Goal: Task Accomplishment & Management: Complete application form

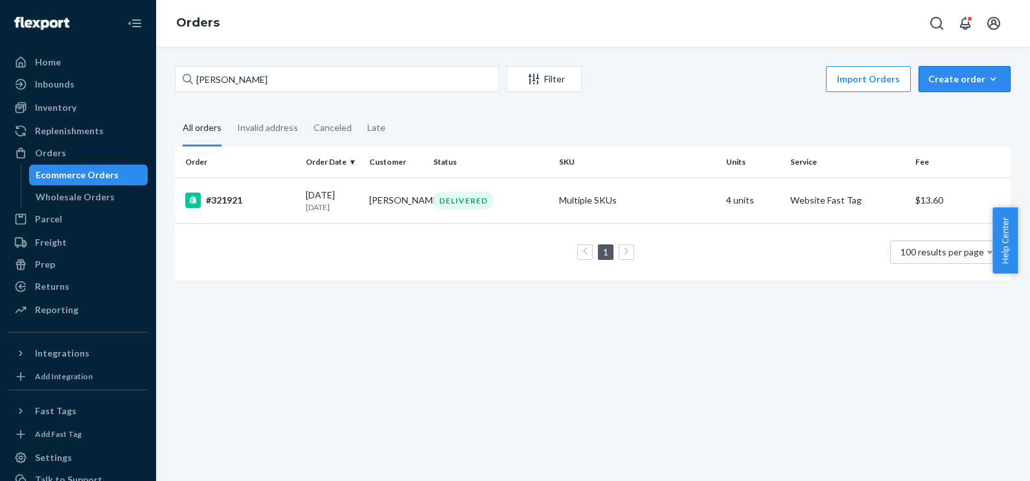
click at [946, 70] on button "Create order Ecommerce order Removal order" at bounding box center [965, 79] width 92 height 26
click at [948, 99] on span "Ecommerce order" at bounding box center [930, 94] width 71 height 9
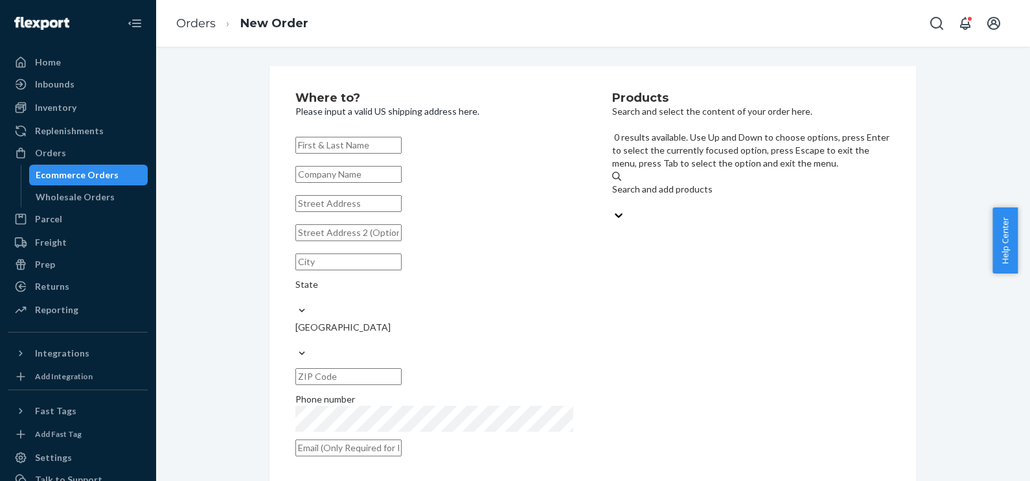
click at [658, 183] on div "Search and add products" at bounding box center [751, 189] width 278 height 13
click at [613, 196] on input "0 results available. Use Up and Down to choose options, press Enter to select t…" at bounding box center [612, 202] width 1 height 13
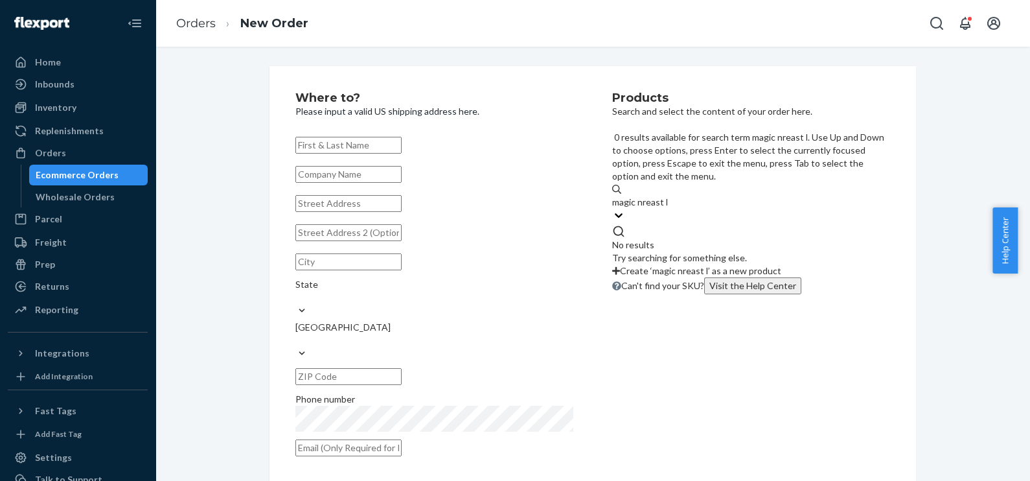
click at [661, 196] on input "magic nreast l" at bounding box center [640, 202] width 56 height 13
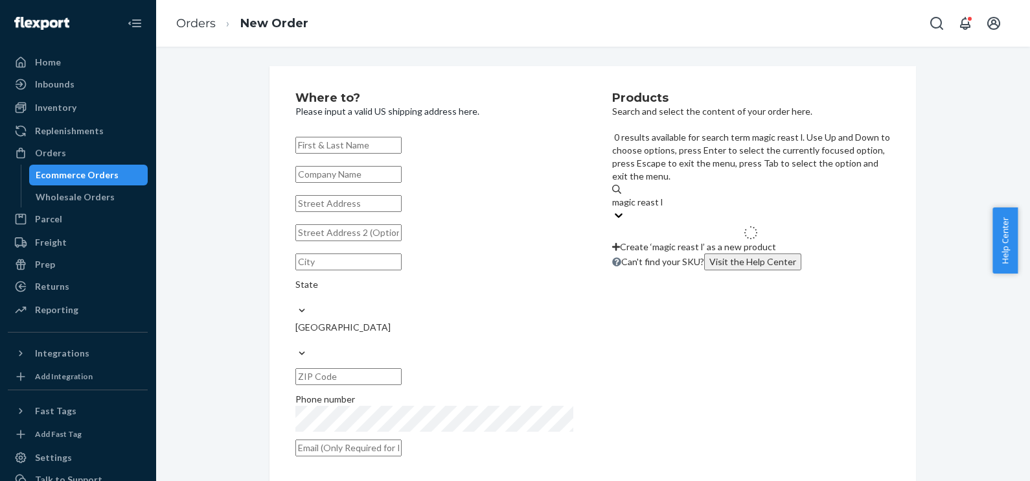
type input "magic breast l"
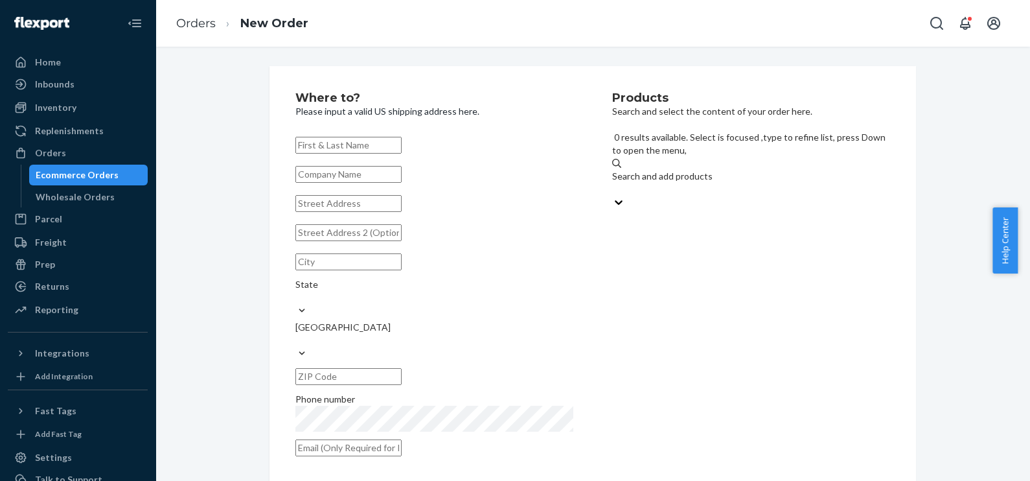
click at [707, 170] on div "Search and add products" at bounding box center [751, 183] width 278 height 26
click at [613, 183] on input "0 results available. Select is focused ,type to refine list, press Down to open…" at bounding box center [612, 189] width 1 height 13
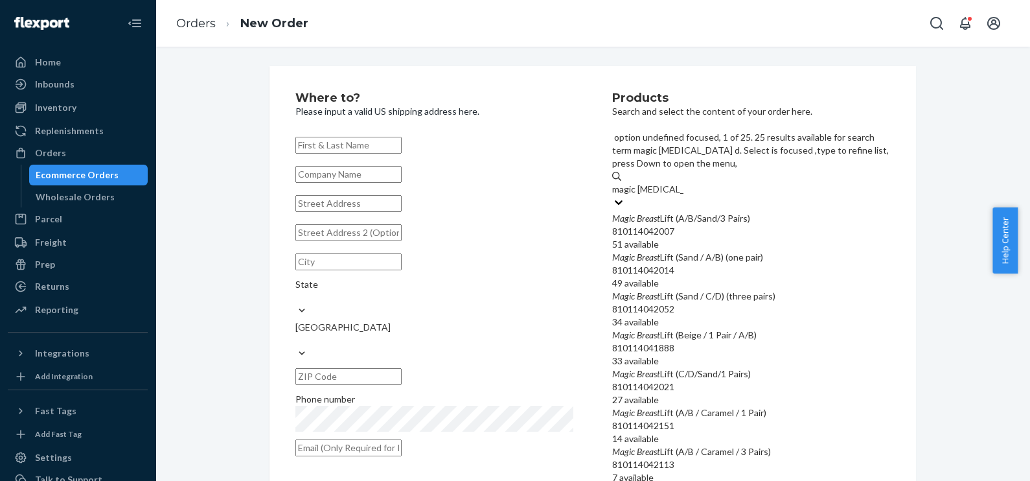
type input "magic [MEDICAL_DATA] dd"
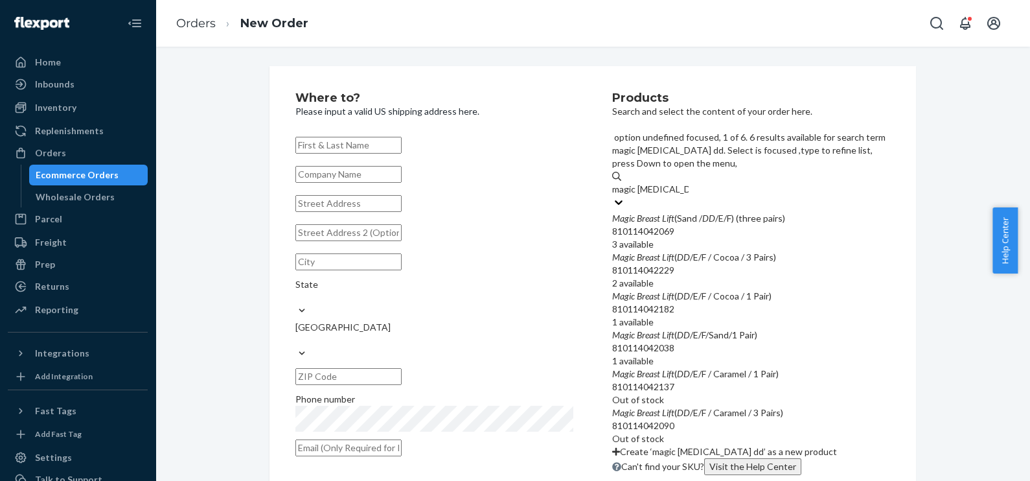
click at [747, 212] on div "Magic [MEDICAL_DATA] (Sand / DD /E/F) (three pairs)" at bounding box center [751, 218] width 278 height 13
click at [689, 183] on input "magic [MEDICAL_DATA] dd" at bounding box center [650, 189] width 76 height 13
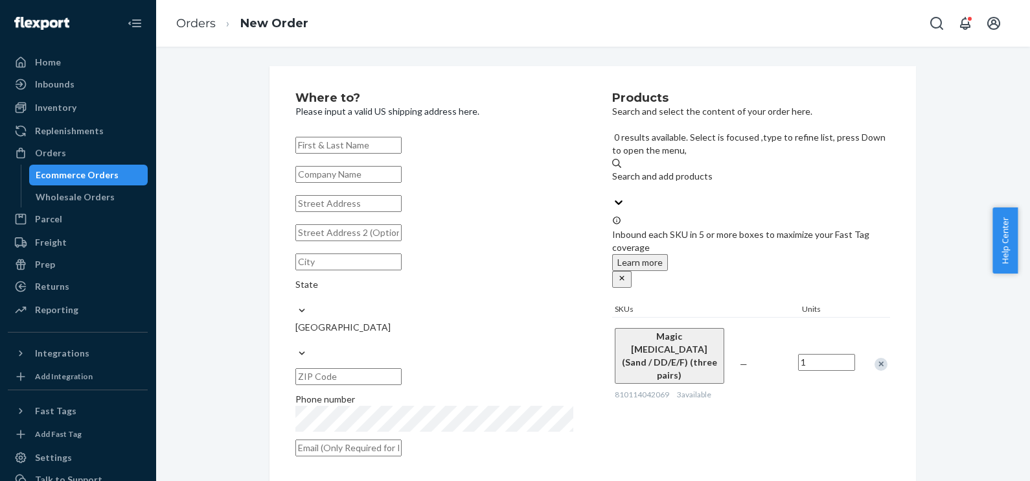
click at [729, 170] on div "Search and add products" at bounding box center [751, 183] width 278 height 26
click at [613, 183] on input "0 results available. Select is focused ,type to refine list, press Down to open…" at bounding box center [612, 189] width 1 height 13
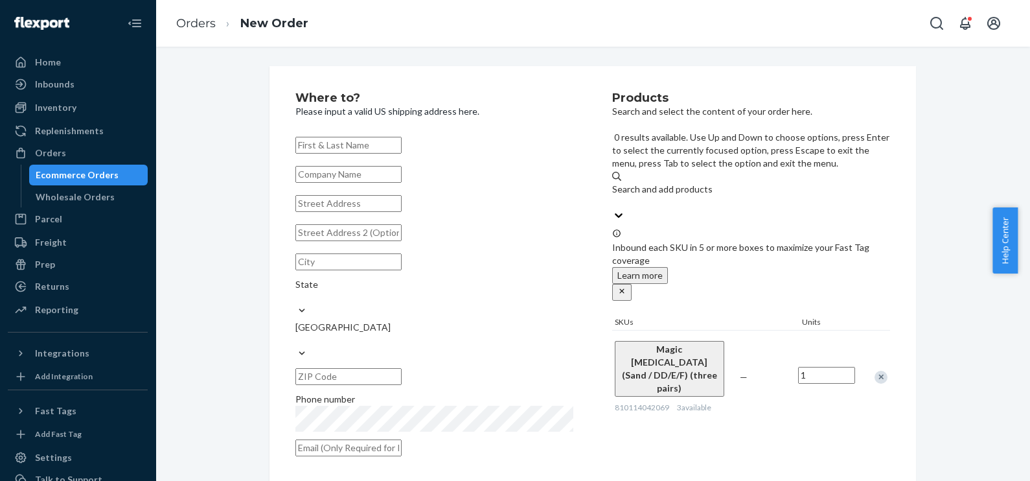
paste input "810114040676"
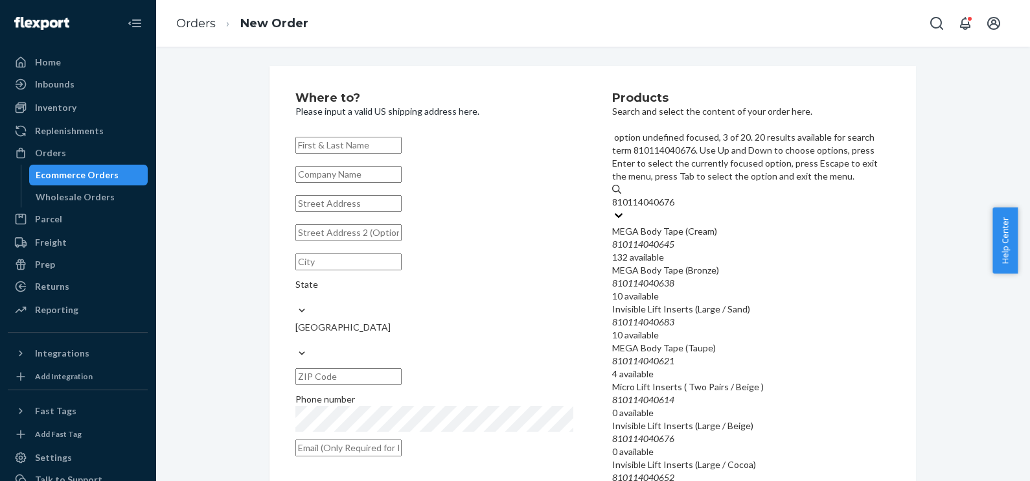
scroll to position [80, 0]
type input "810114040676"
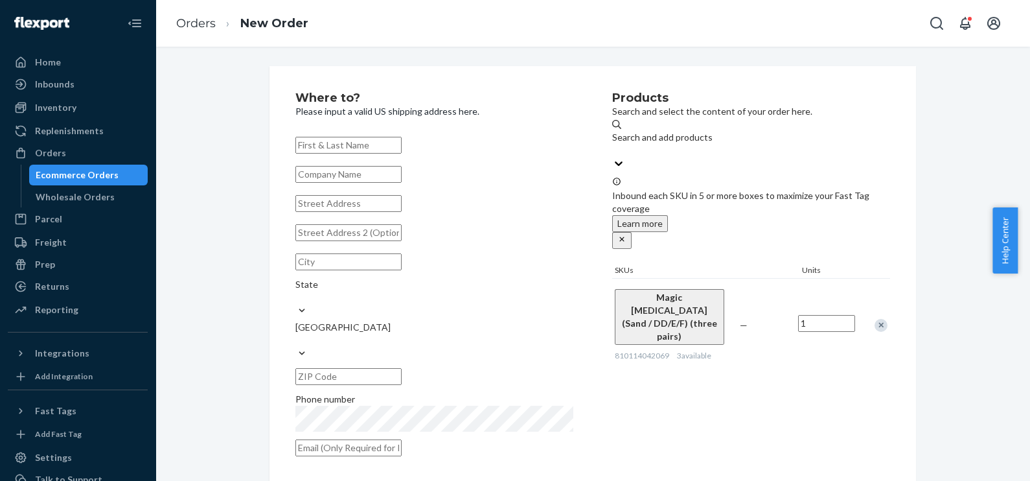
click at [220, 146] on div "Where to? Please input a valid US shipping address here. State United States Ph…" at bounding box center [592, 278] width 855 height 424
